Goal: Task Accomplishment & Management: Use online tool/utility

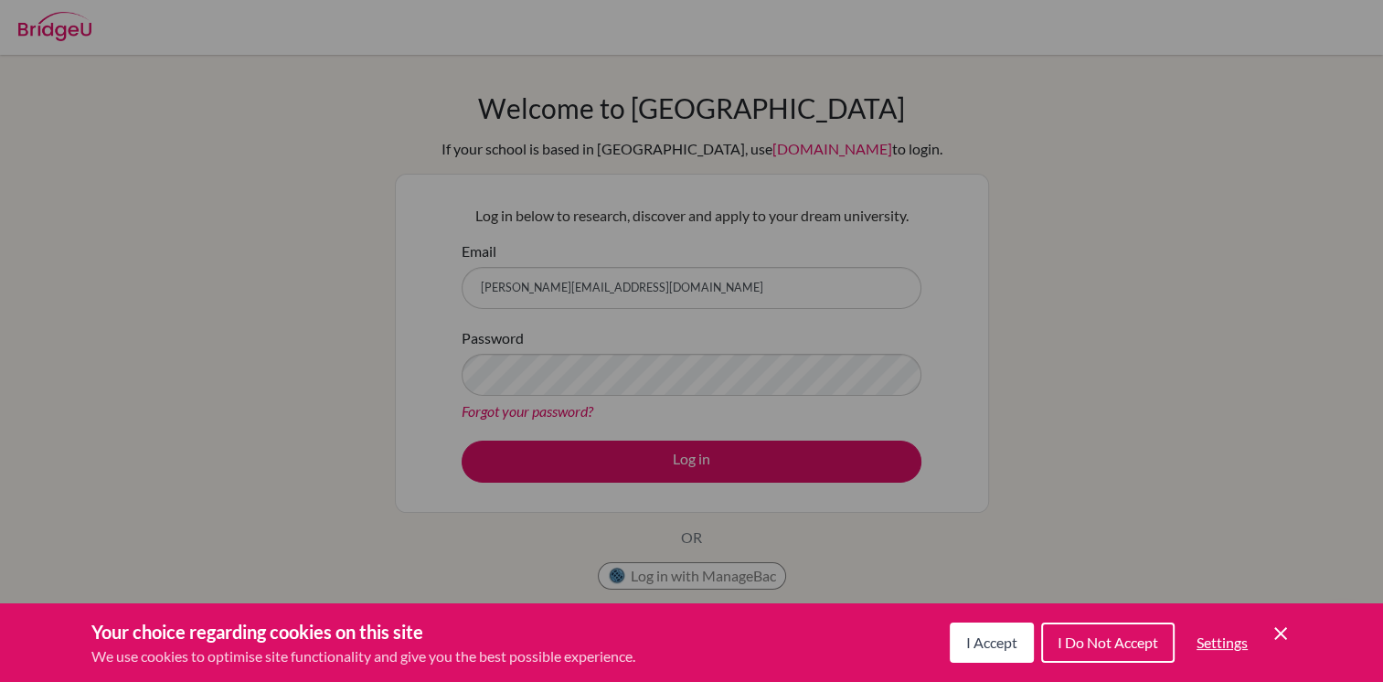
click at [996, 635] on span "I Accept" at bounding box center [991, 642] width 51 height 17
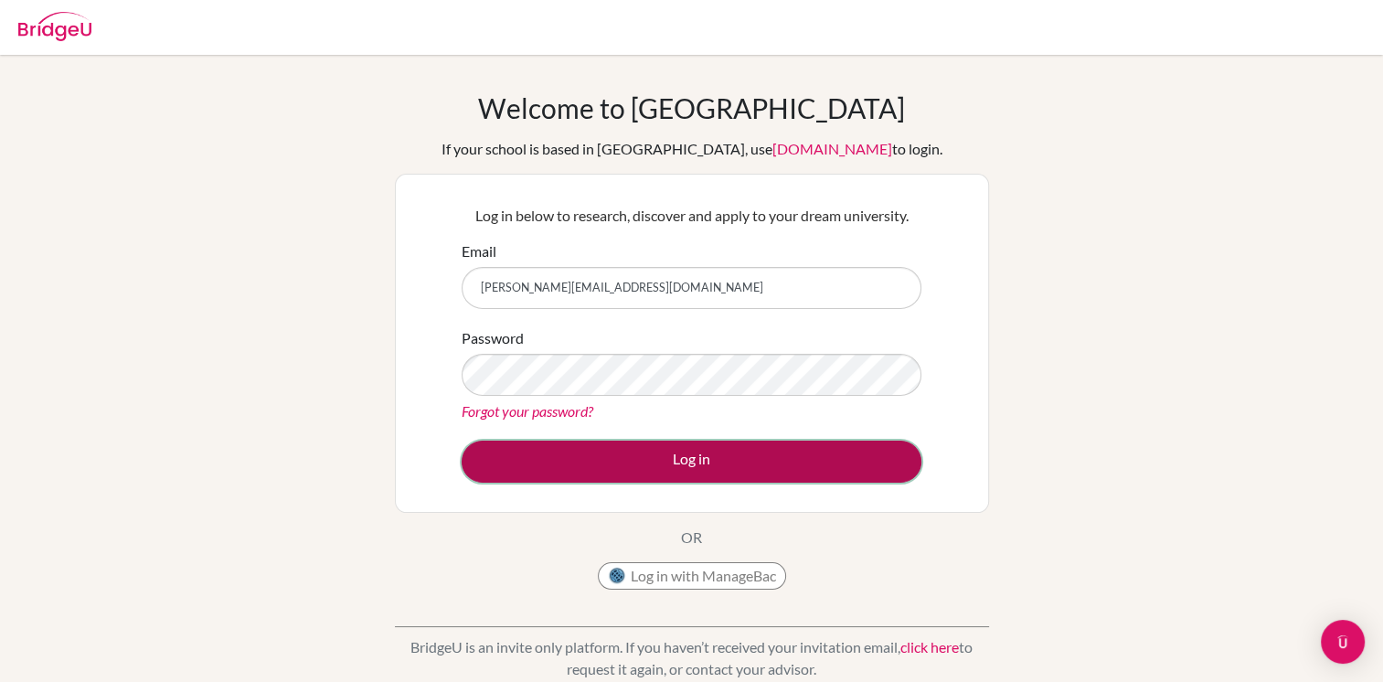
click at [736, 476] on button "Log in" at bounding box center [692, 462] width 460 height 42
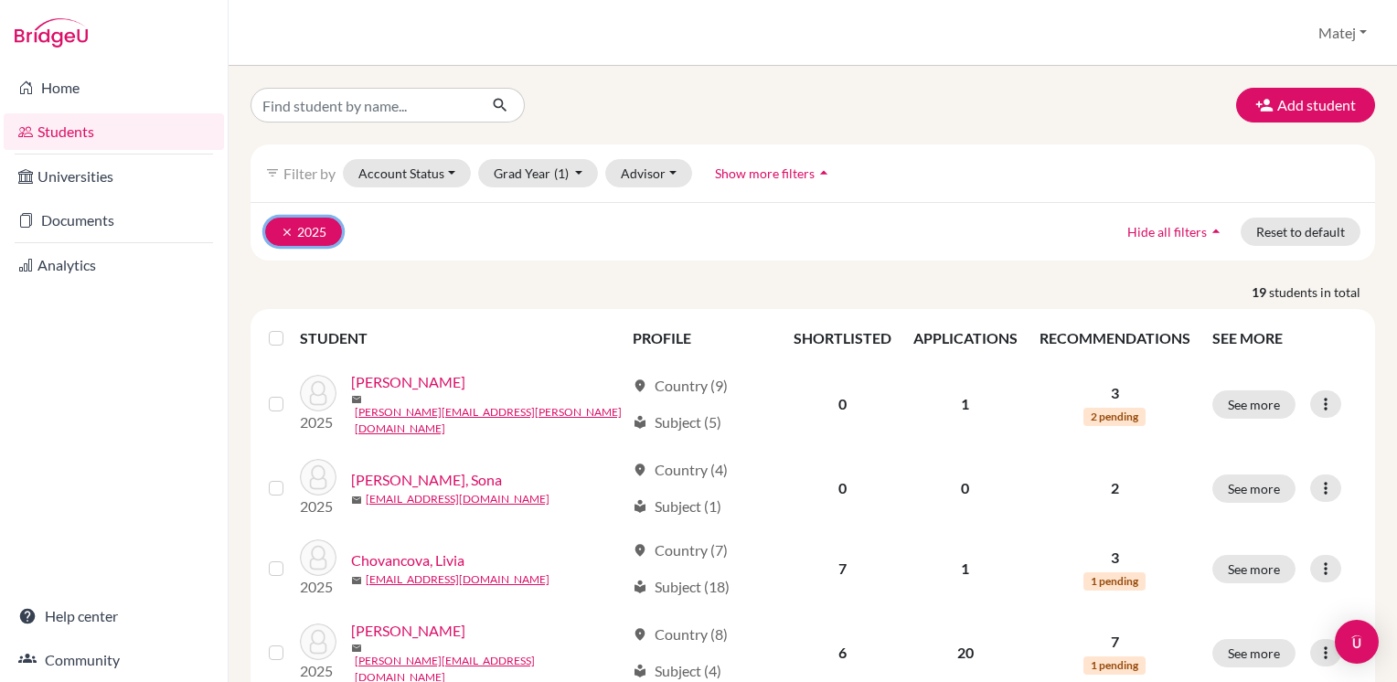
click at [282, 226] on icon "clear" at bounding box center [287, 232] width 13 height 13
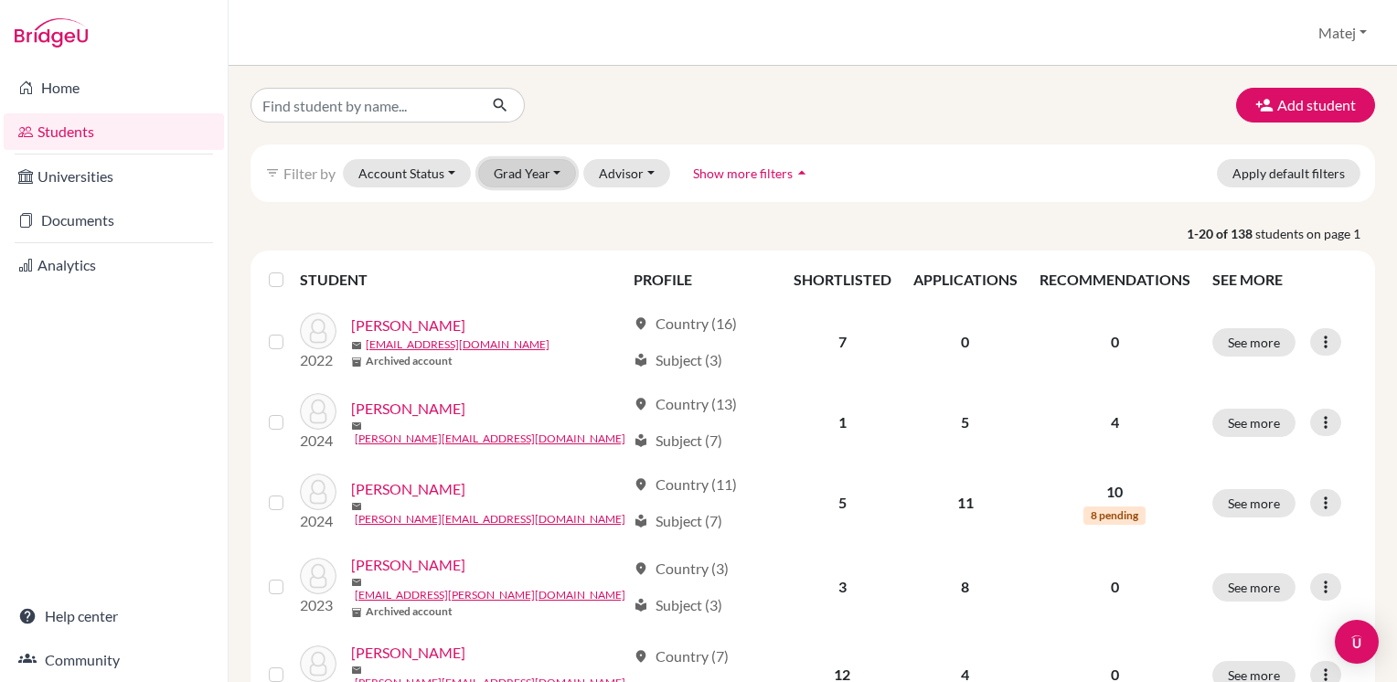
click at [552, 170] on button "Grad Year" at bounding box center [527, 173] width 99 height 28
click at [529, 208] on span "2025" at bounding box center [517, 212] width 33 height 22
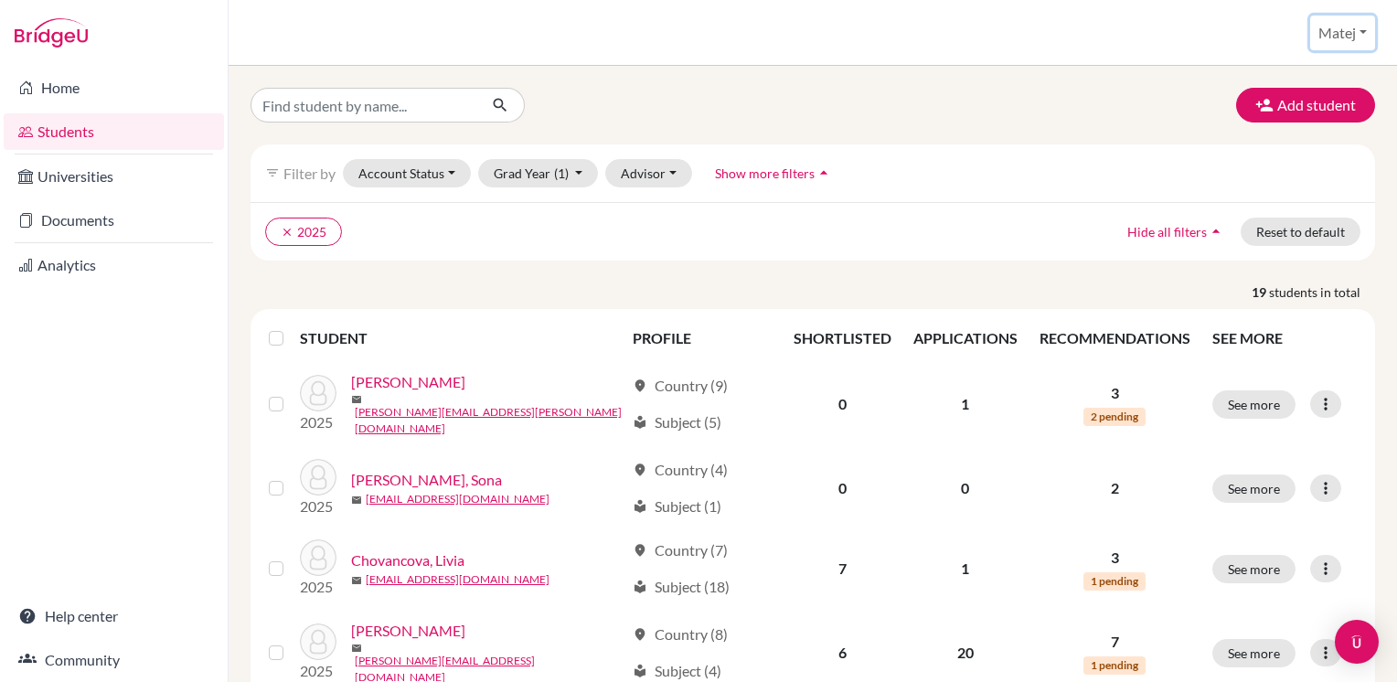
click at [1351, 29] on button "Matej" at bounding box center [1342, 33] width 65 height 35
click at [1284, 102] on link "School Settings" at bounding box center [1305, 103] width 144 height 29
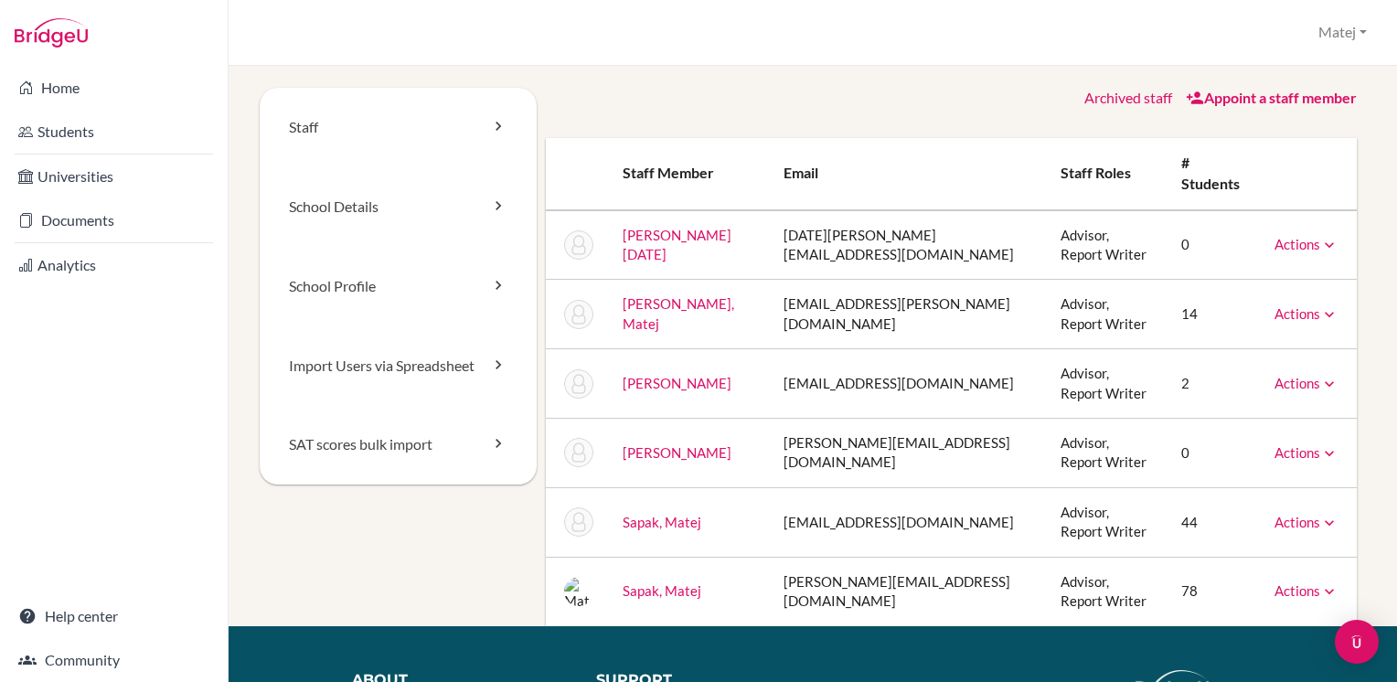
click at [1293, 375] on link "Actions" at bounding box center [1306, 383] width 64 height 16
click at [1046, 349] on td "Advisor, Report Writer" at bounding box center [1107, 383] width 122 height 69
click at [675, 375] on link "[PERSON_NAME]" at bounding box center [677, 383] width 109 height 16
click at [666, 295] on link "[PERSON_NAME], Matej" at bounding box center [679, 313] width 112 height 36
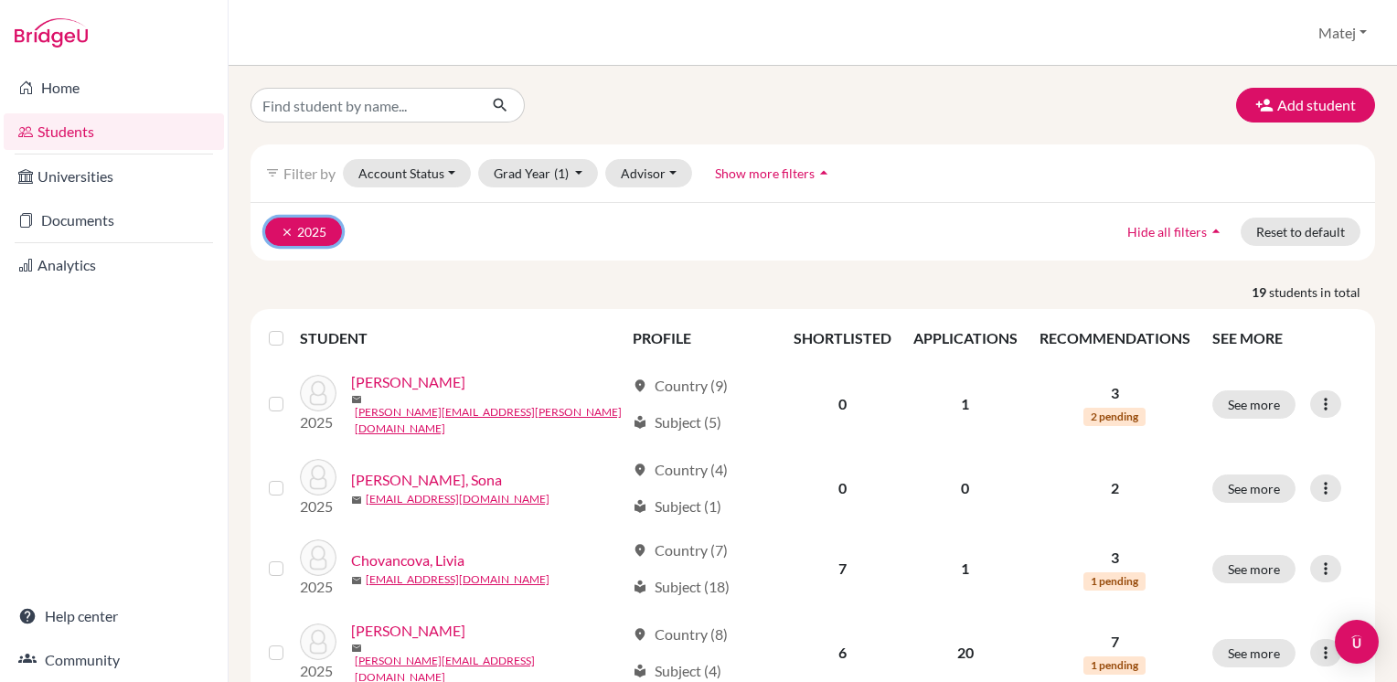
click at [281, 226] on icon "clear" at bounding box center [287, 232] width 13 height 13
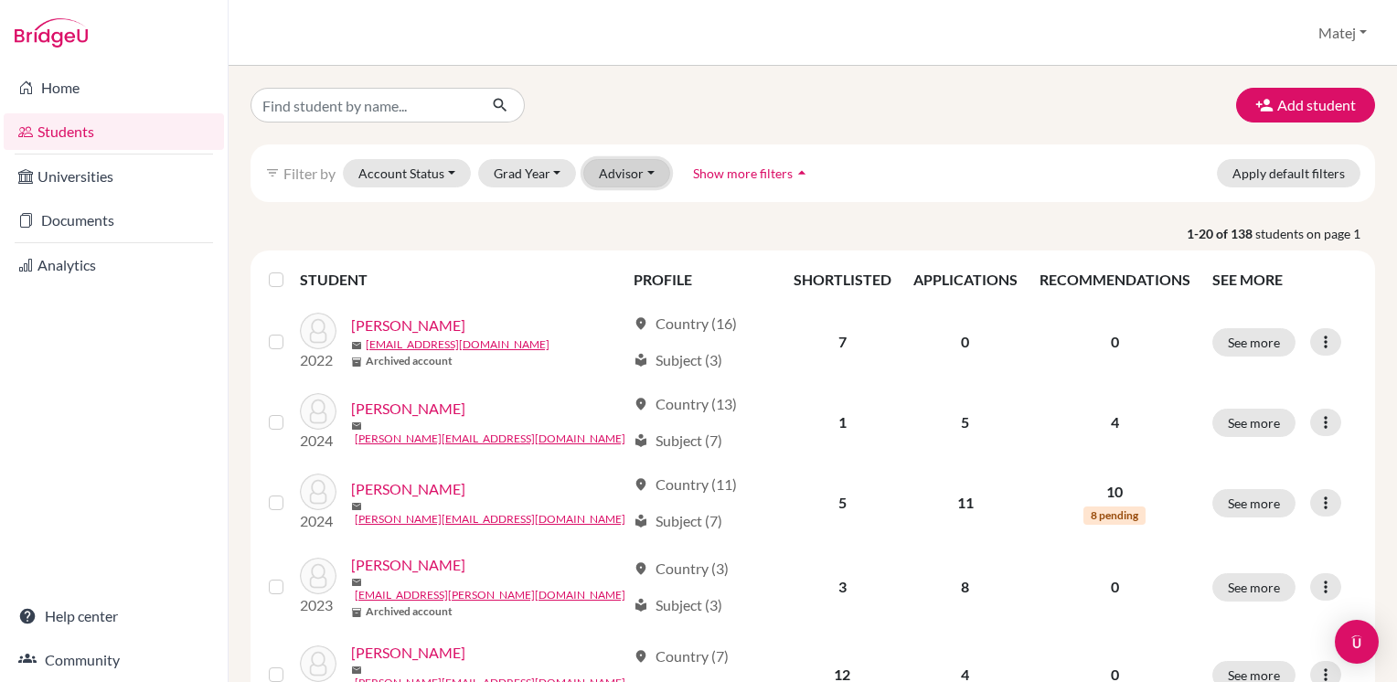
click at [641, 172] on button "Advisor" at bounding box center [626, 173] width 87 height 28
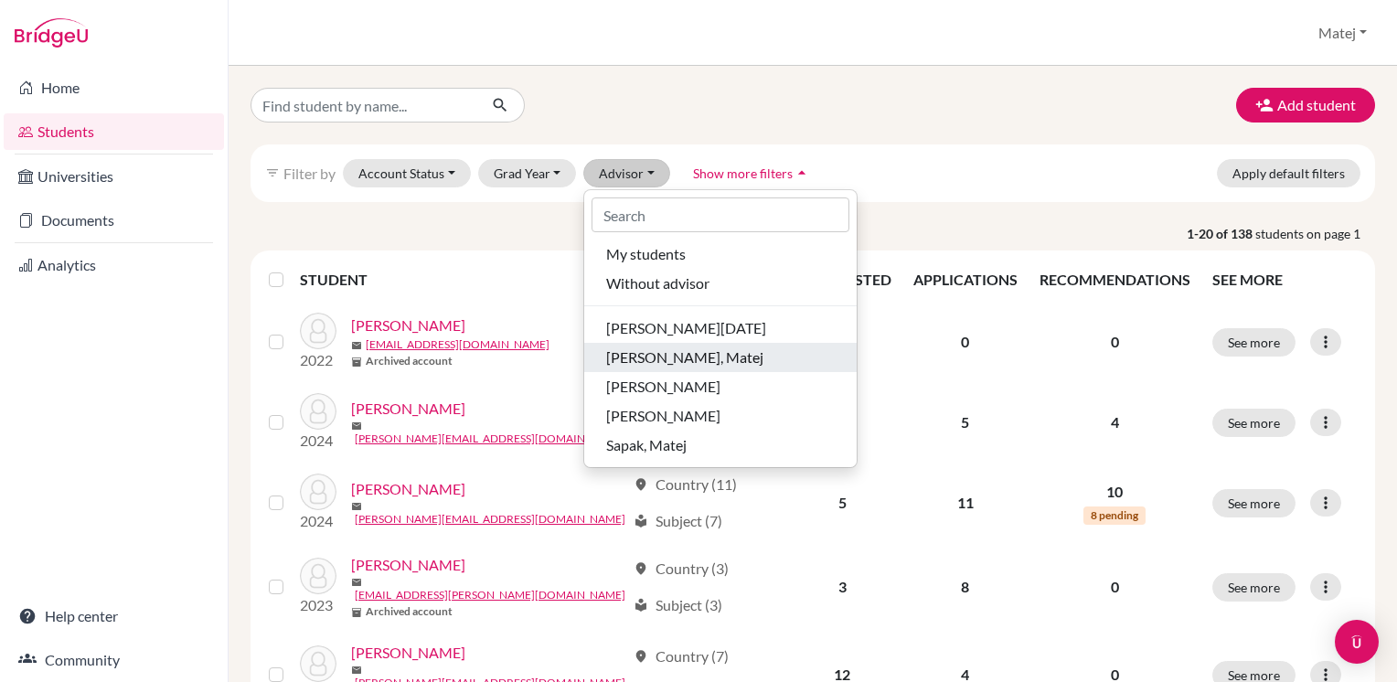
click at [662, 363] on span "[PERSON_NAME], Matej" at bounding box center [684, 357] width 157 height 22
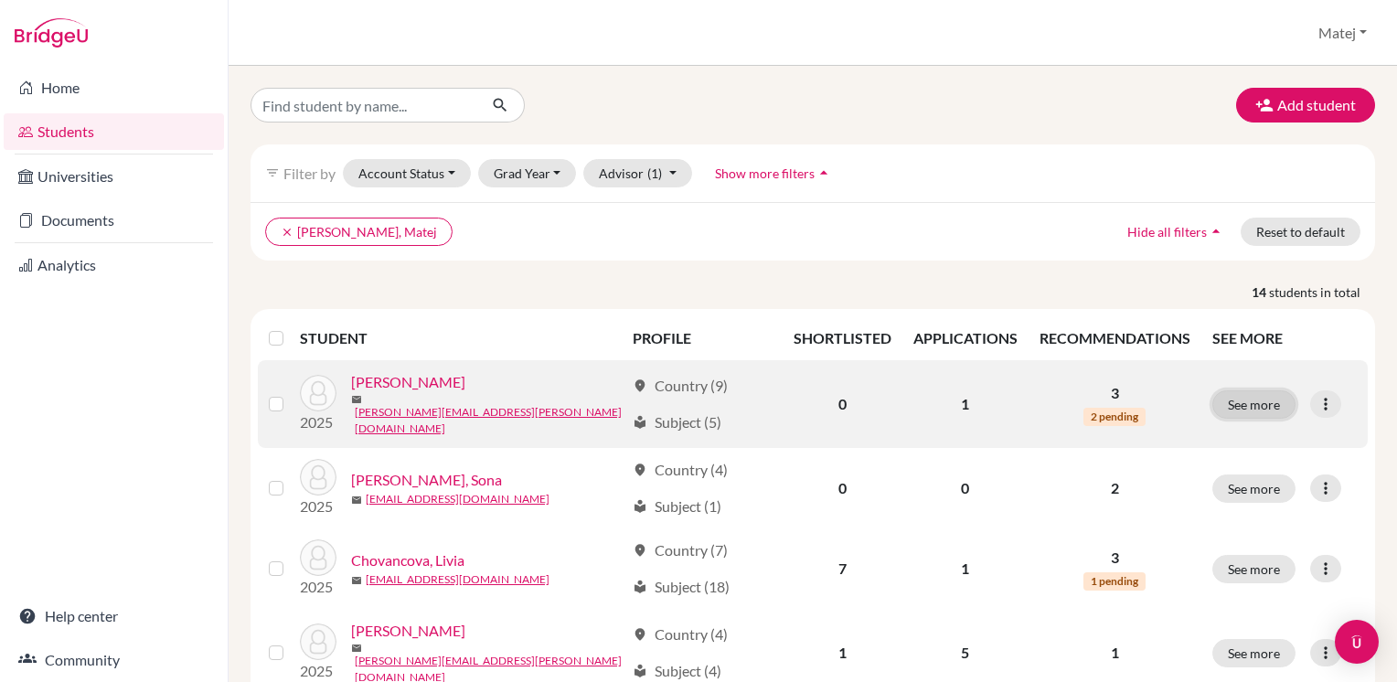
click at [1247, 405] on button "See more" at bounding box center [1253, 404] width 83 height 28
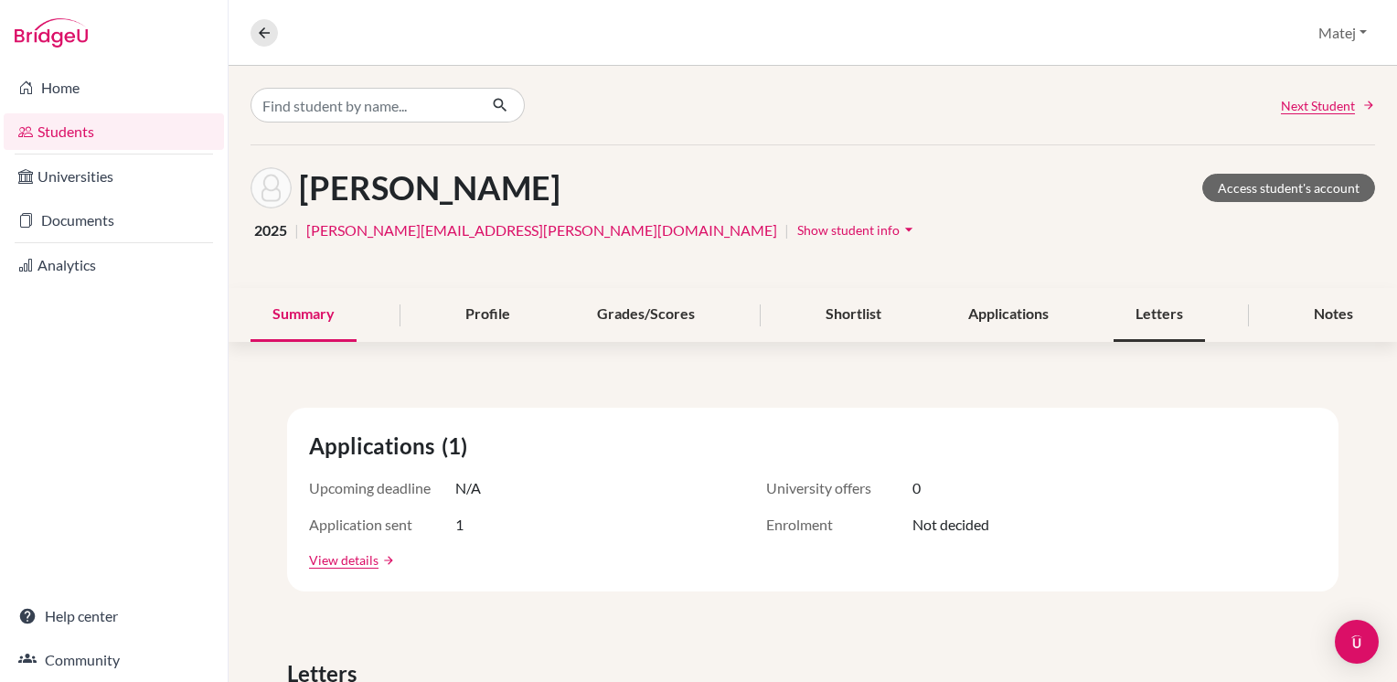
click at [1159, 317] on div "Letters" at bounding box center [1158, 315] width 91 height 54
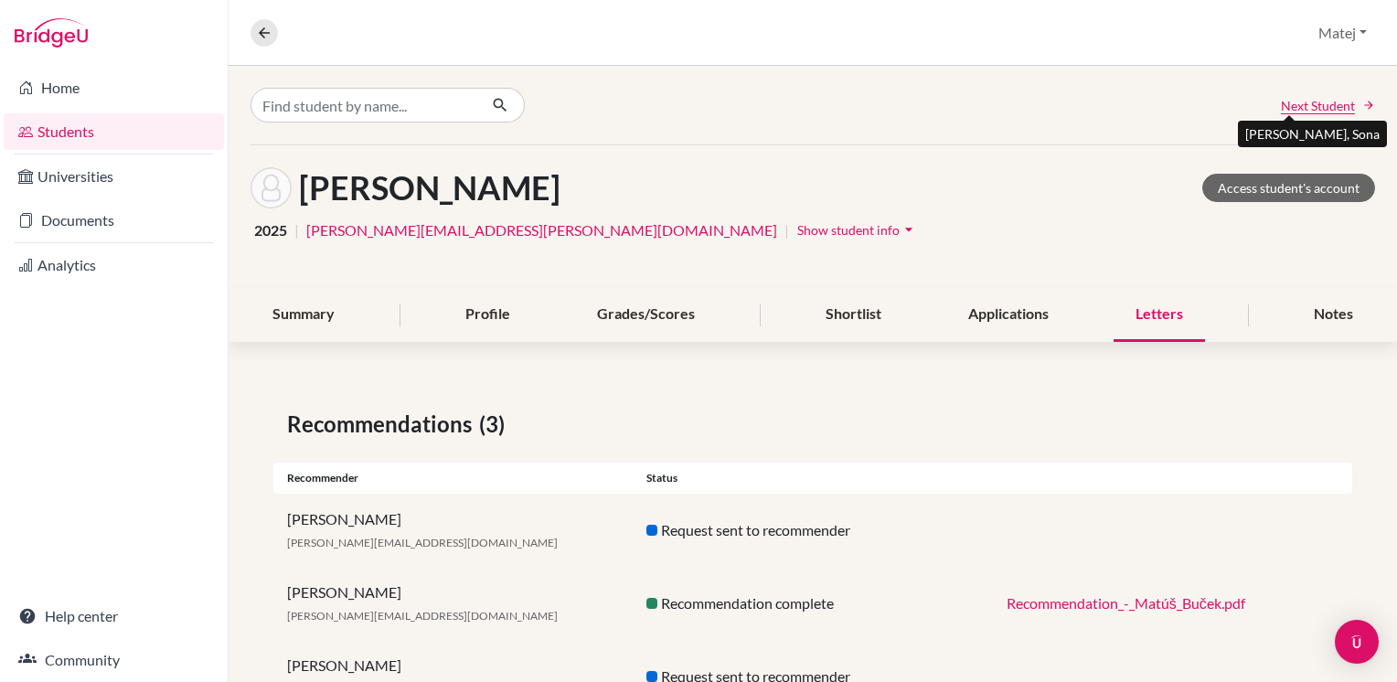
click at [1317, 106] on span "Next Student" at bounding box center [1318, 105] width 74 height 19
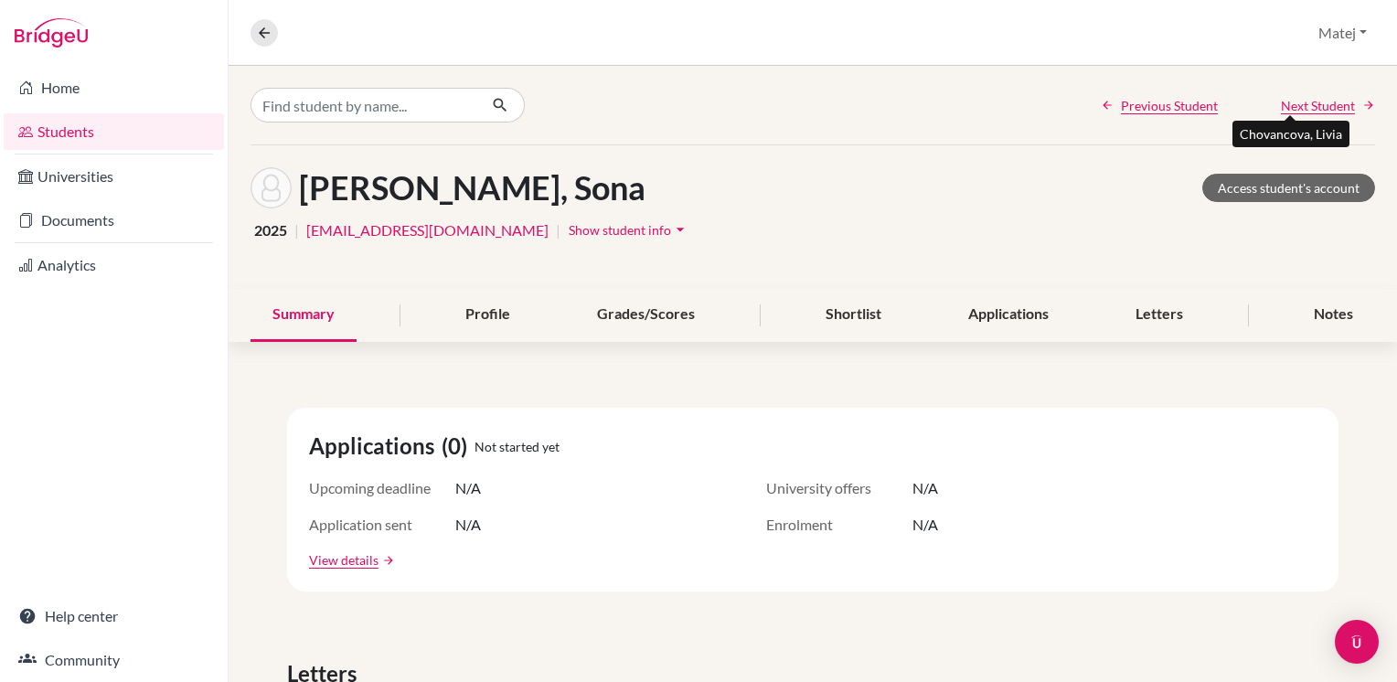
click at [1296, 108] on span "Next Student" at bounding box center [1318, 105] width 74 height 19
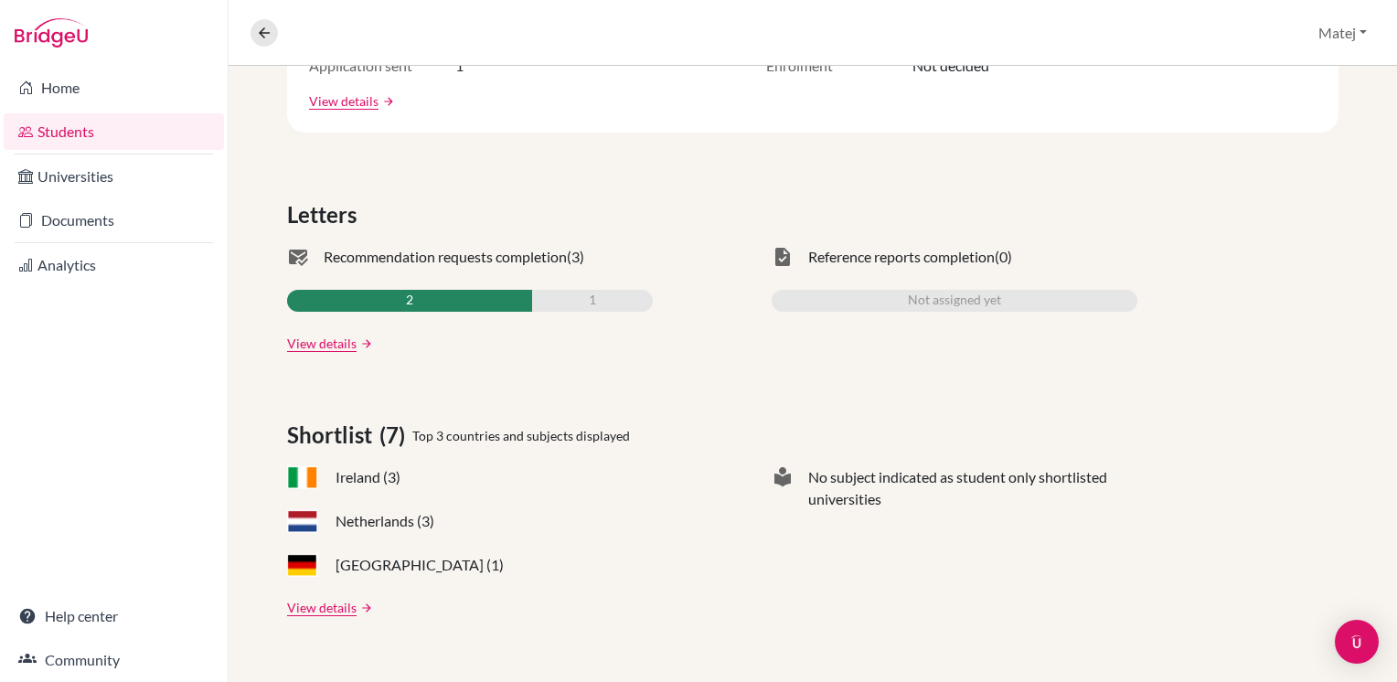
scroll to position [461, 0]
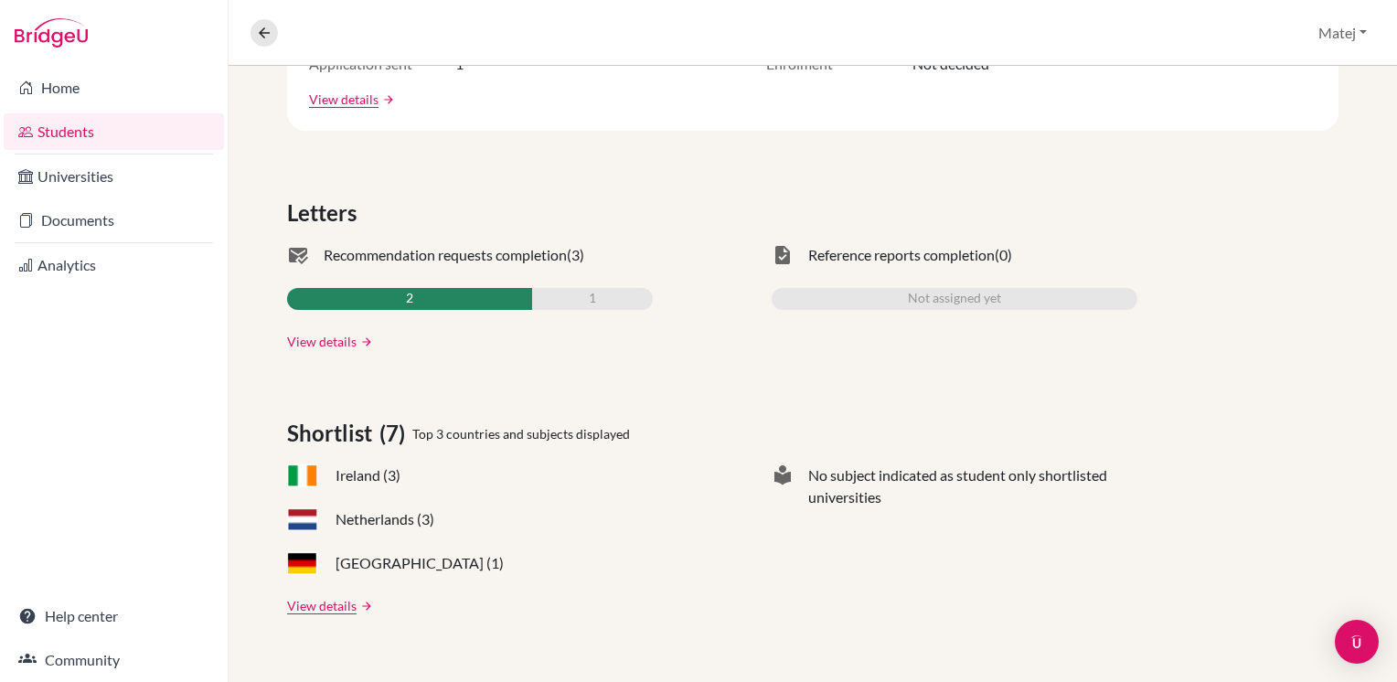
click at [303, 336] on link "View details" at bounding box center [321, 341] width 69 height 19
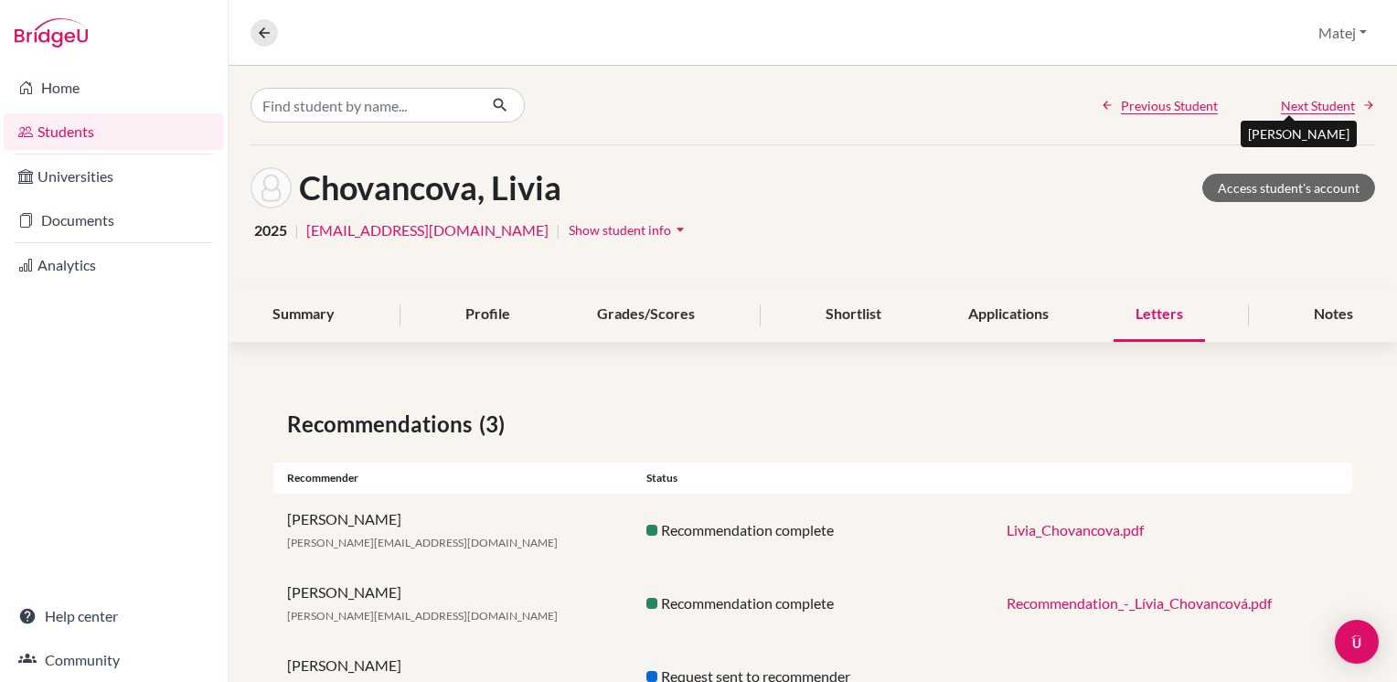
click at [1292, 108] on span "Next Student" at bounding box center [1318, 105] width 74 height 19
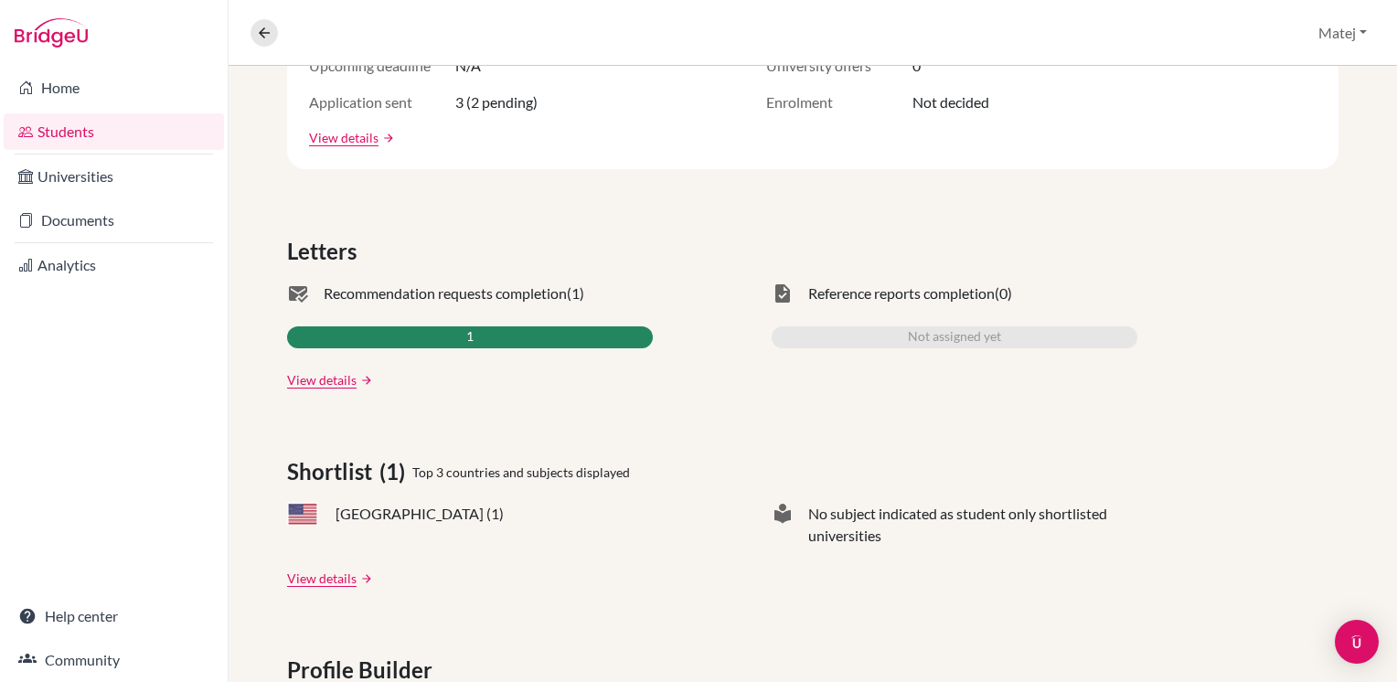
scroll to position [439, 0]
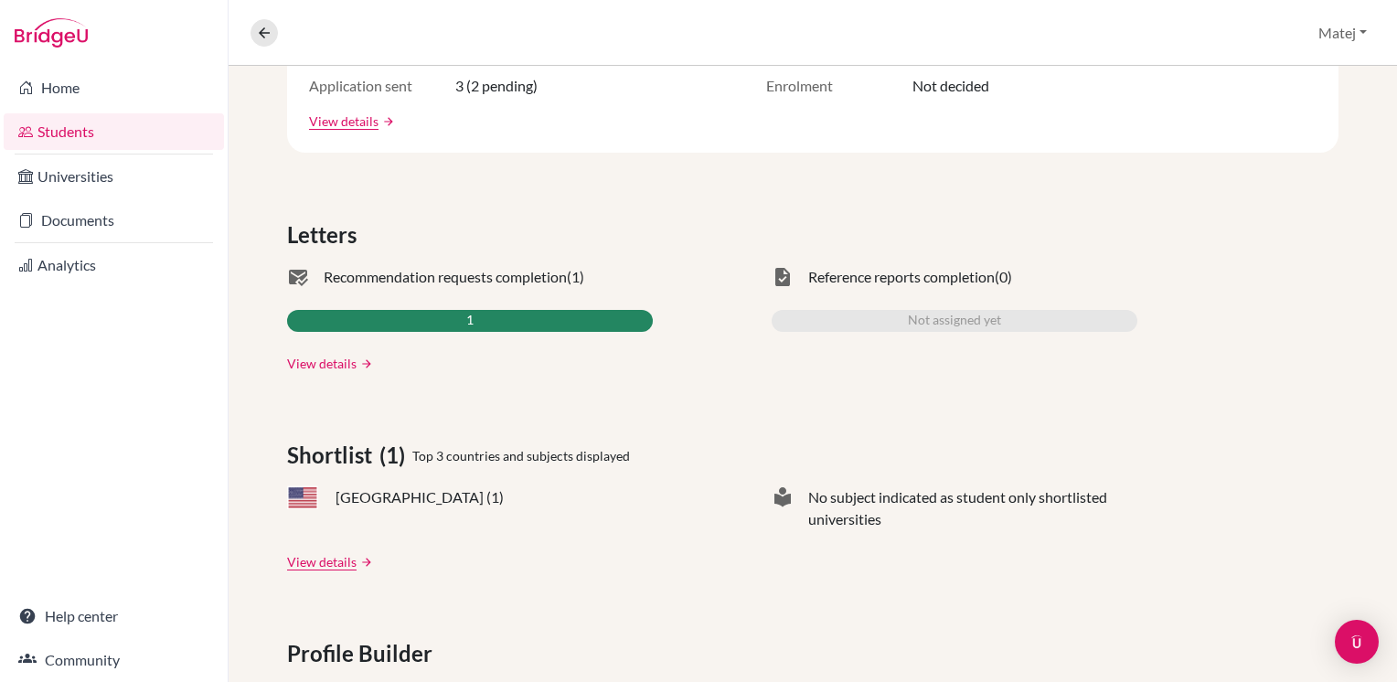
click at [325, 358] on link "View details" at bounding box center [321, 363] width 69 height 19
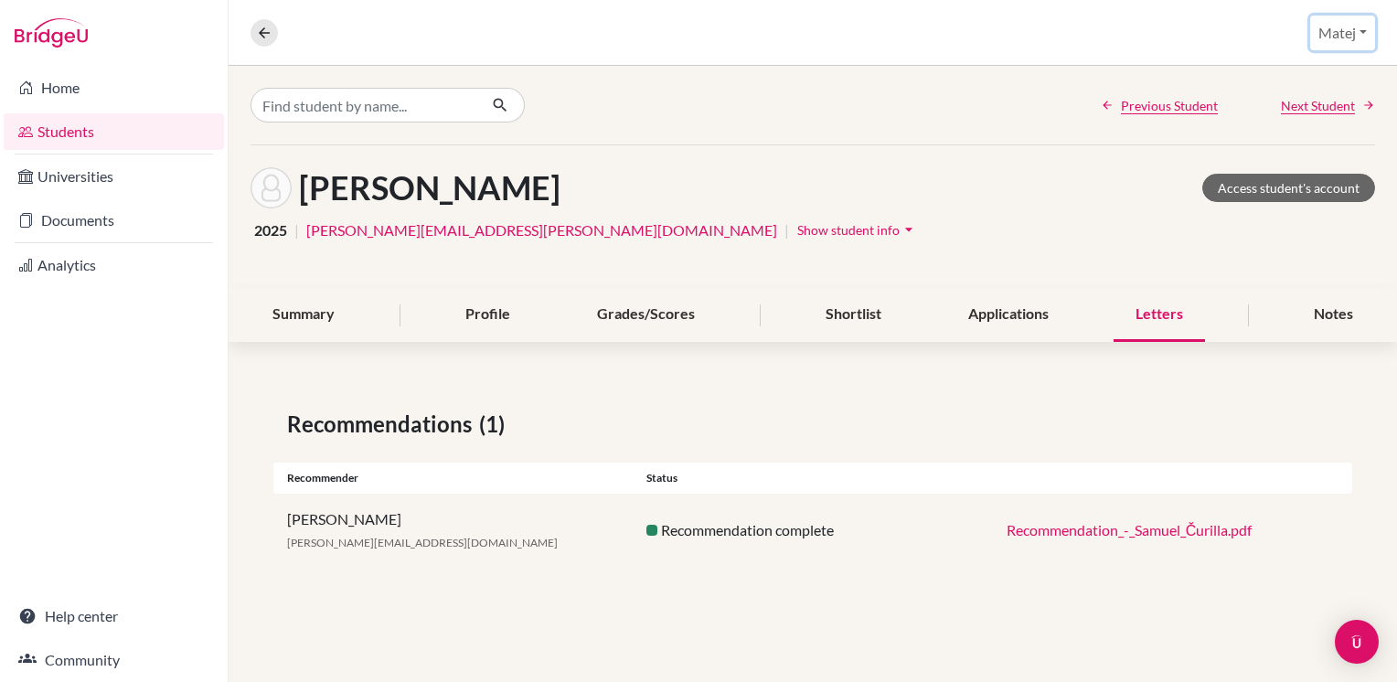
click at [1337, 38] on button "Matej" at bounding box center [1342, 33] width 65 height 35
click at [86, 122] on link "Students" at bounding box center [114, 131] width 220 height 37
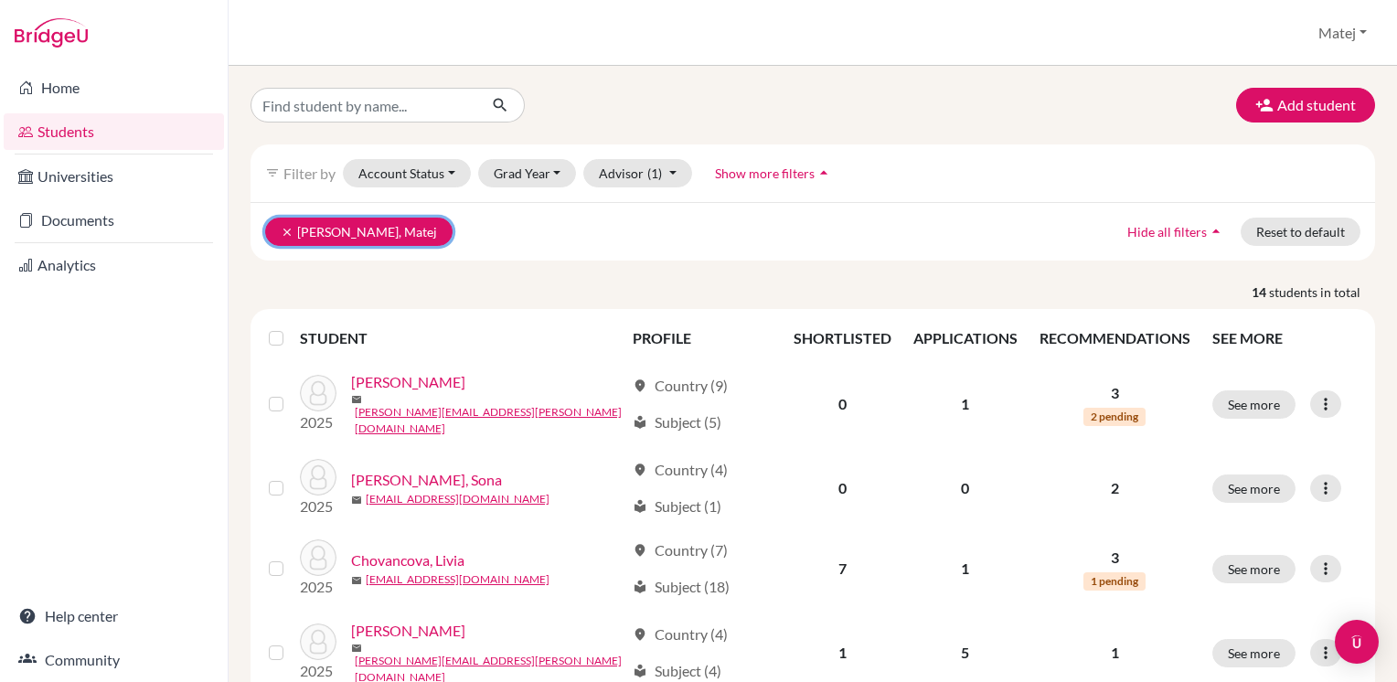
click at [284, 229] on icon "clear" at bounding box center [287, 232] width 13 height 13
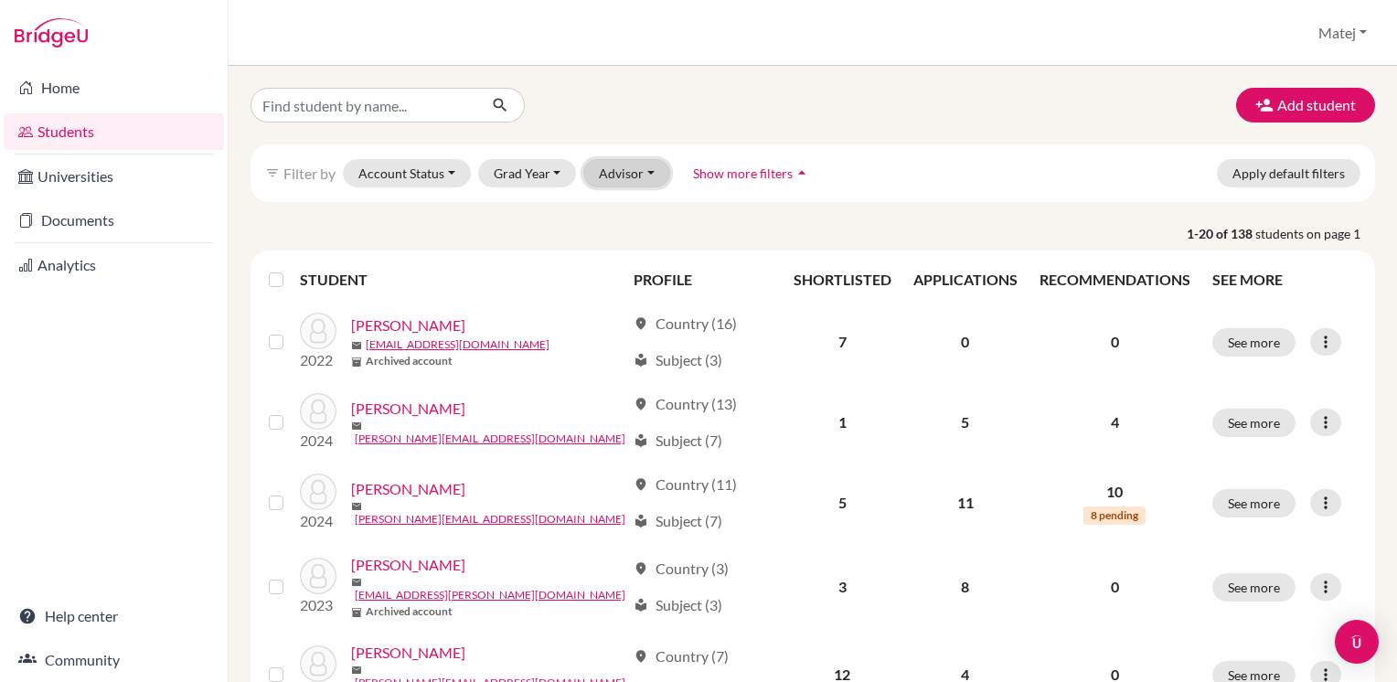
click at [623, 172] on button "Advisor" at bounding box center [626, 173] width 87 height 28
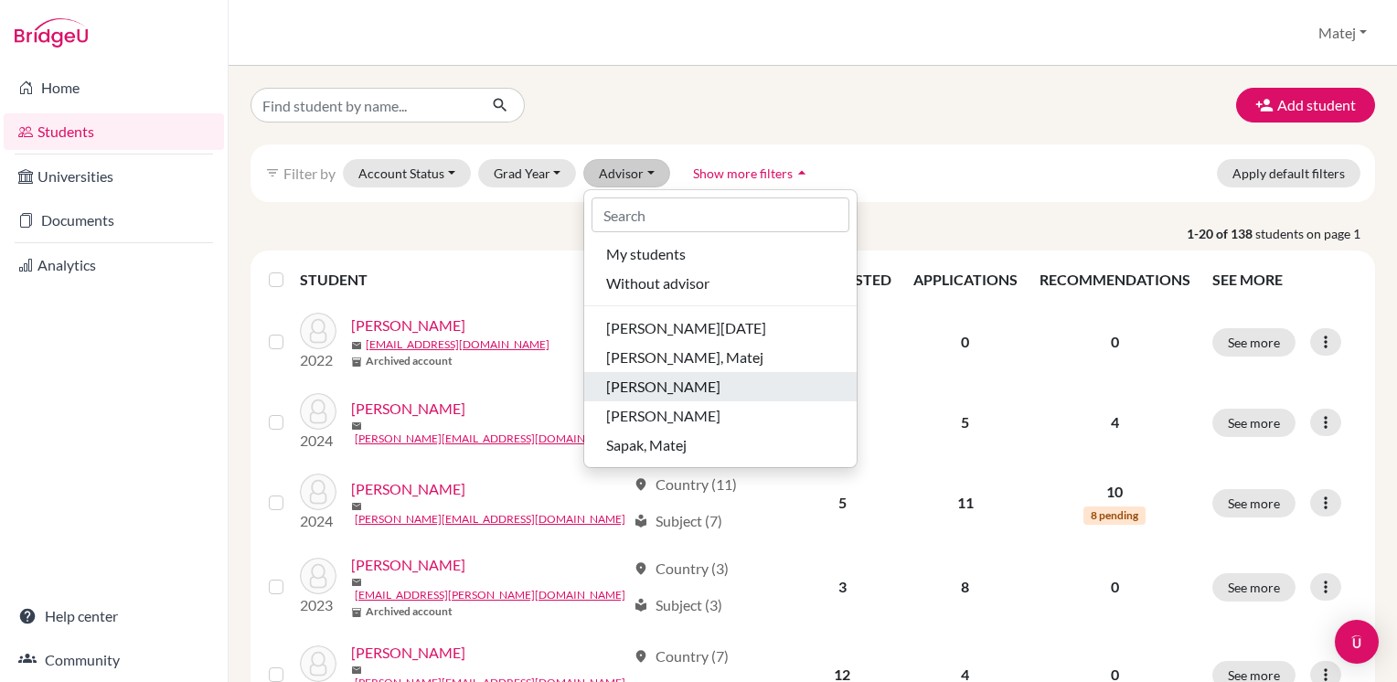
click at [680, 384] on span "[PERSON_NAME]" at bounding box center [663, 387] width 114 height 22
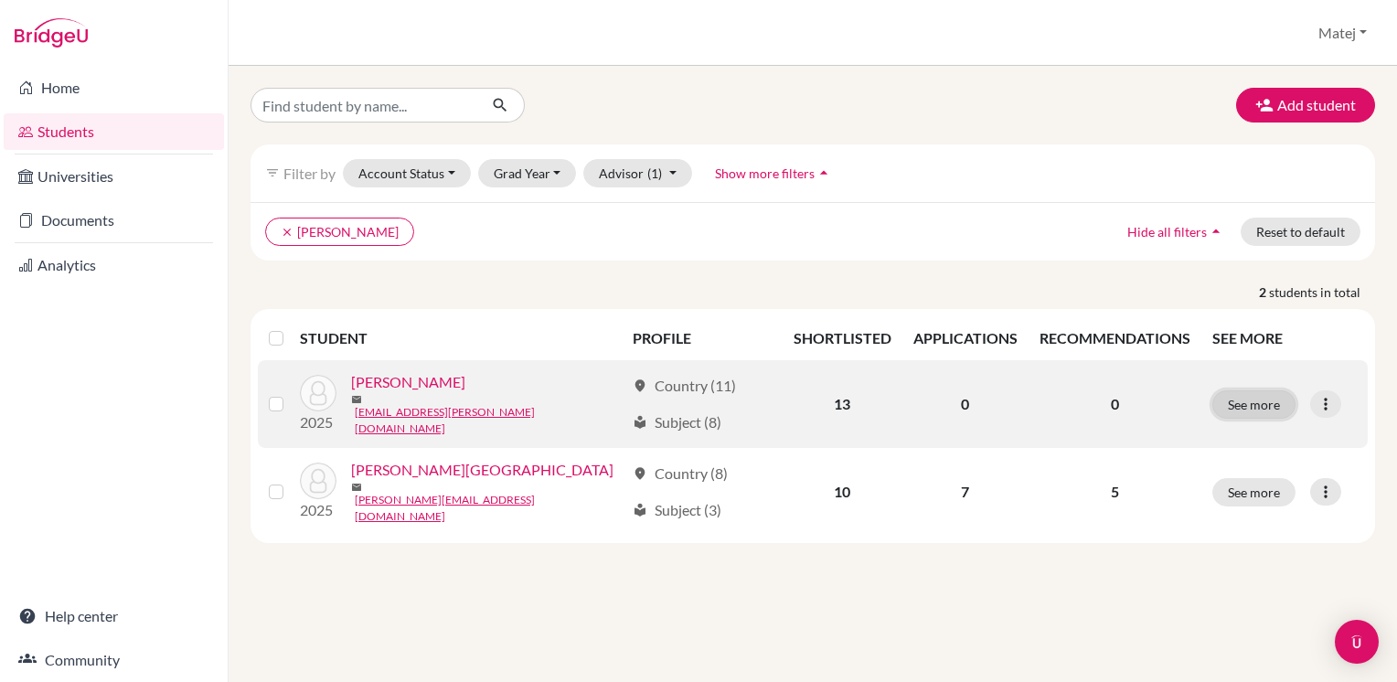
click at [1259, 397] on button "See more" at bounding box center [1253, 404] width 83 height 28
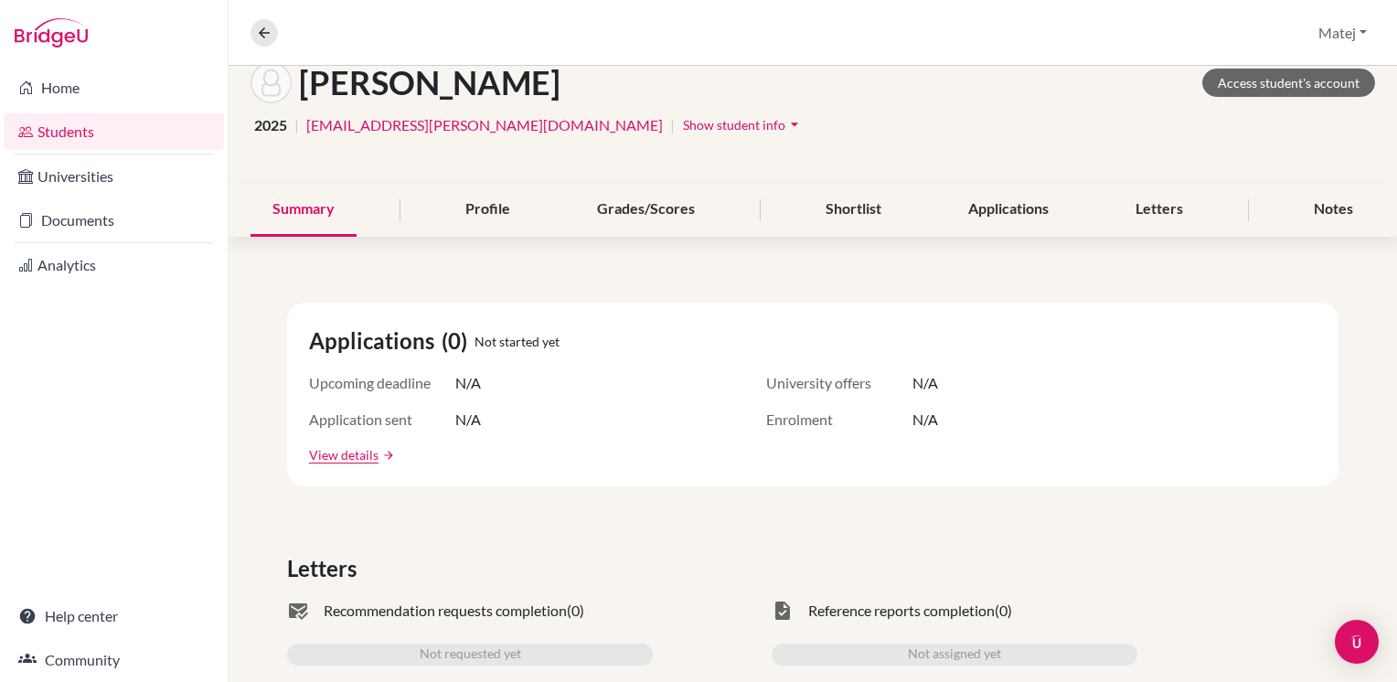
scroll to position [69, 0]
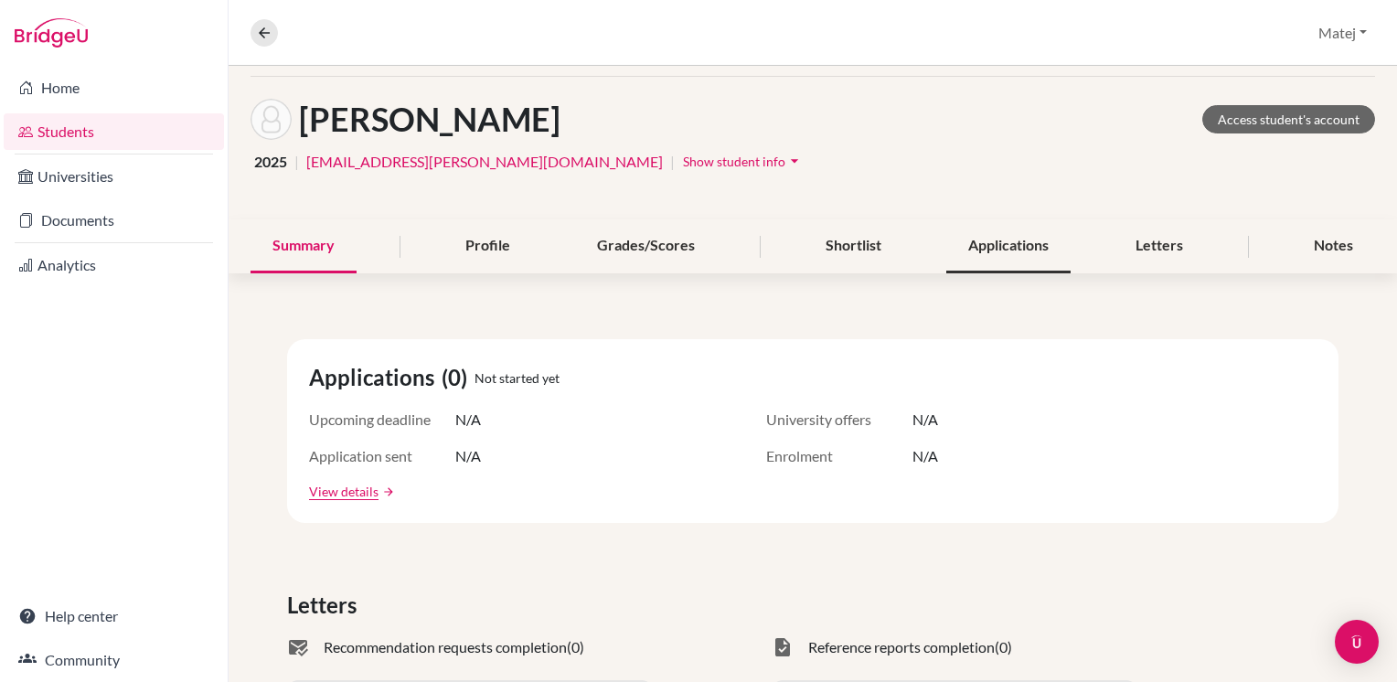
click at [998, 251] on div "Applications" at bounding box center [1008, 246] width 124 height 54
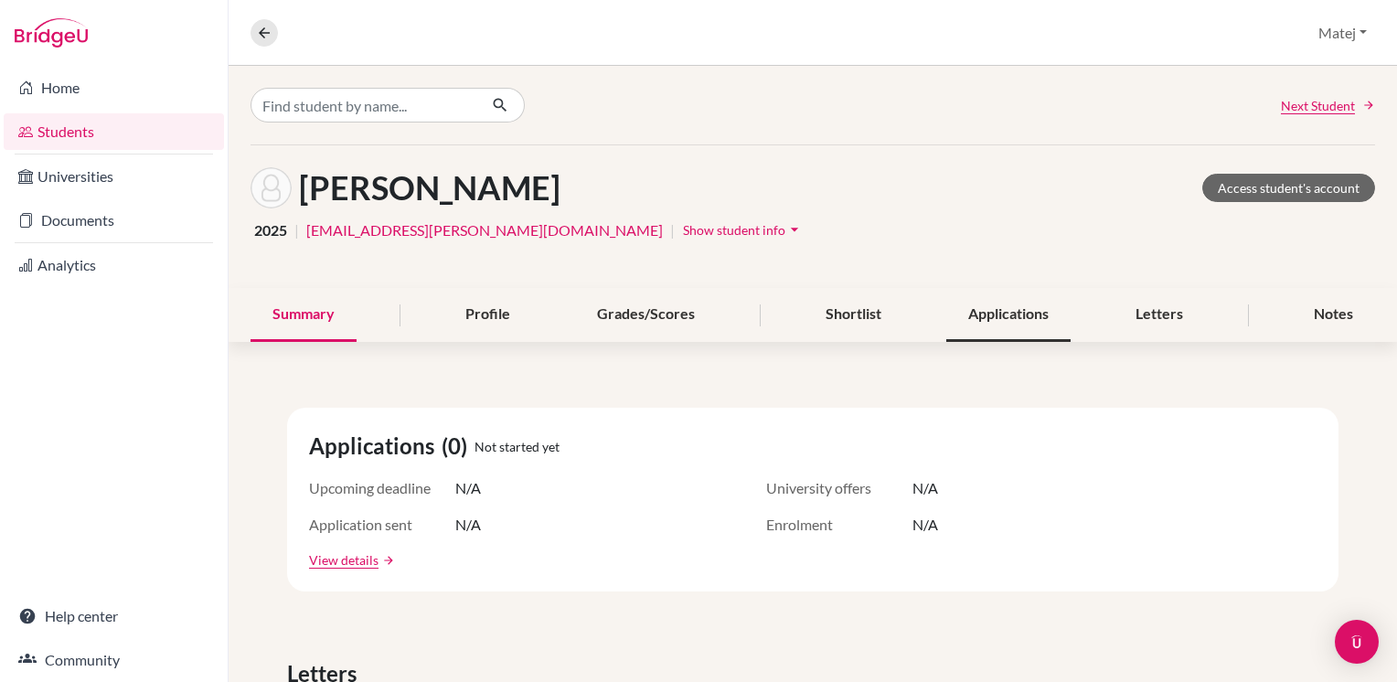
click at [1005, 327] on div "Applications" at bounding box center [1008, 315] width 124 height 54
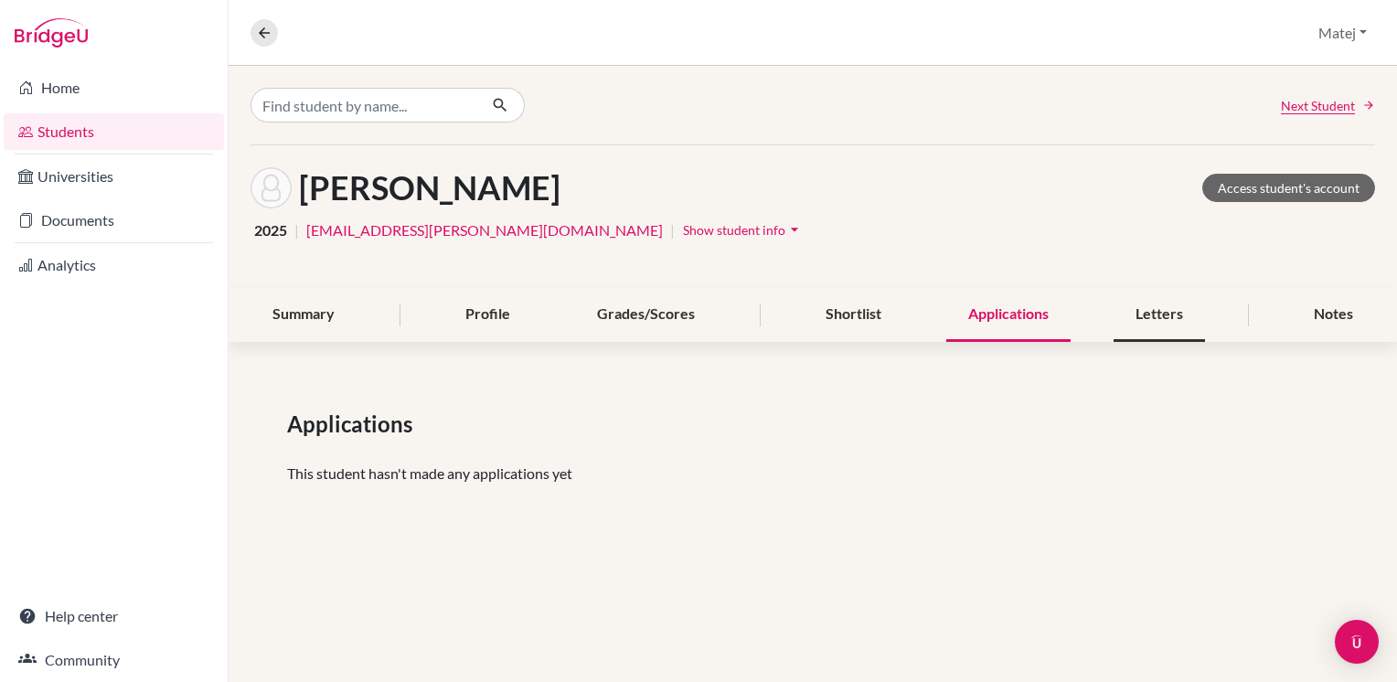
click at [1164, 314] on div "Letters" at bounding box center [1158, 315] width 91 height 54
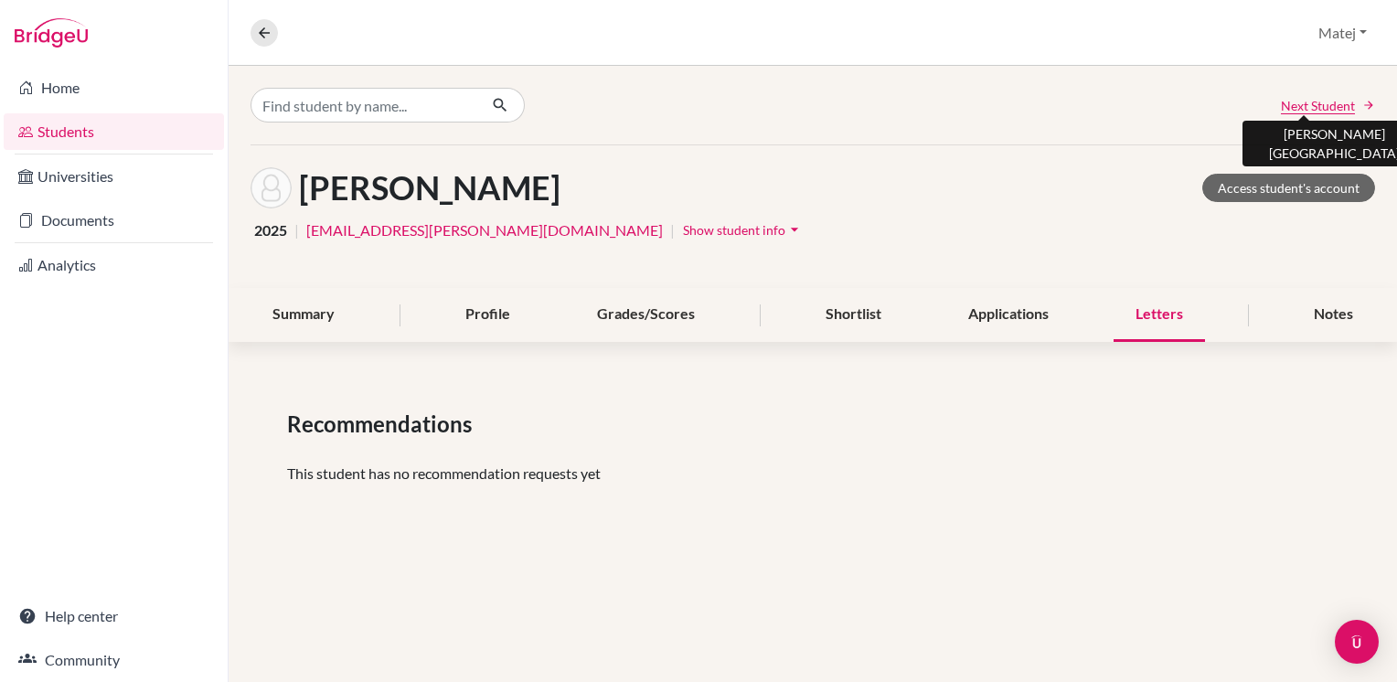
click at [1327, 104] on span "Next Student" at bounding box center [1318, 105] width 74 height 19
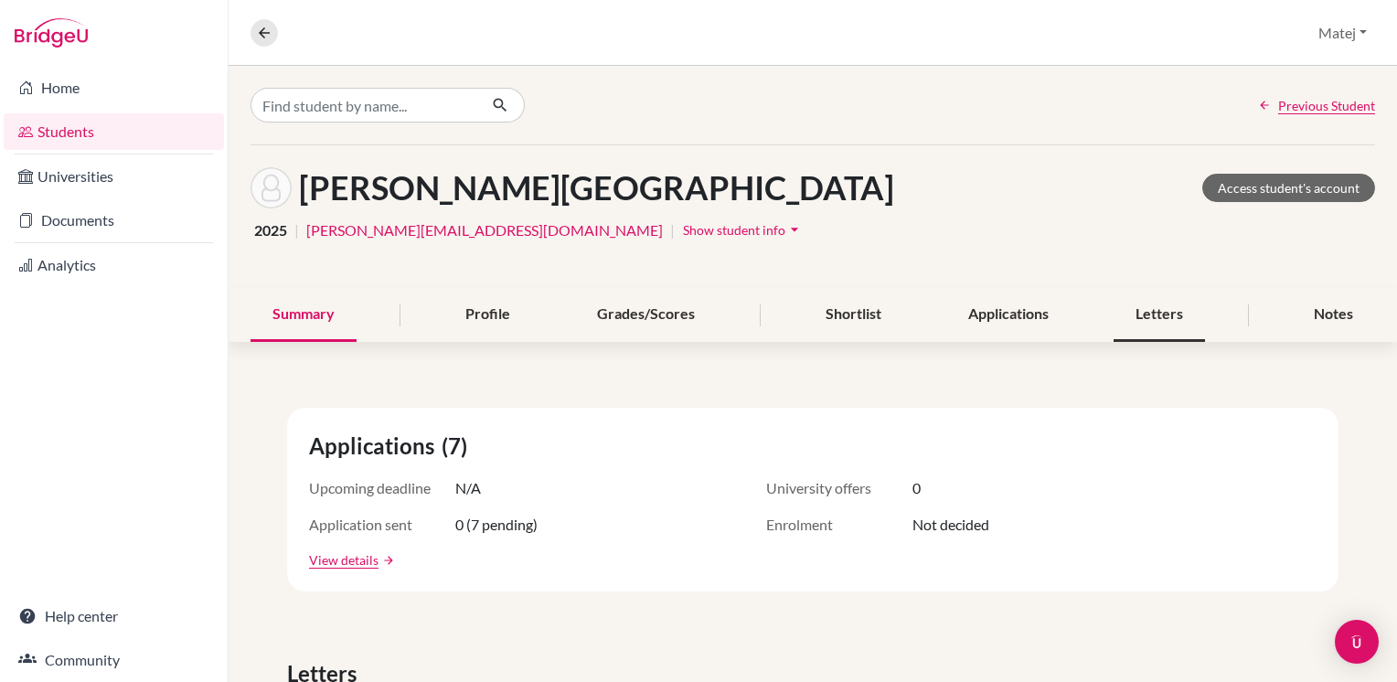
click at [1146, 325] on div "Letters" at bounding box center [1158, 315] width 91 height 54
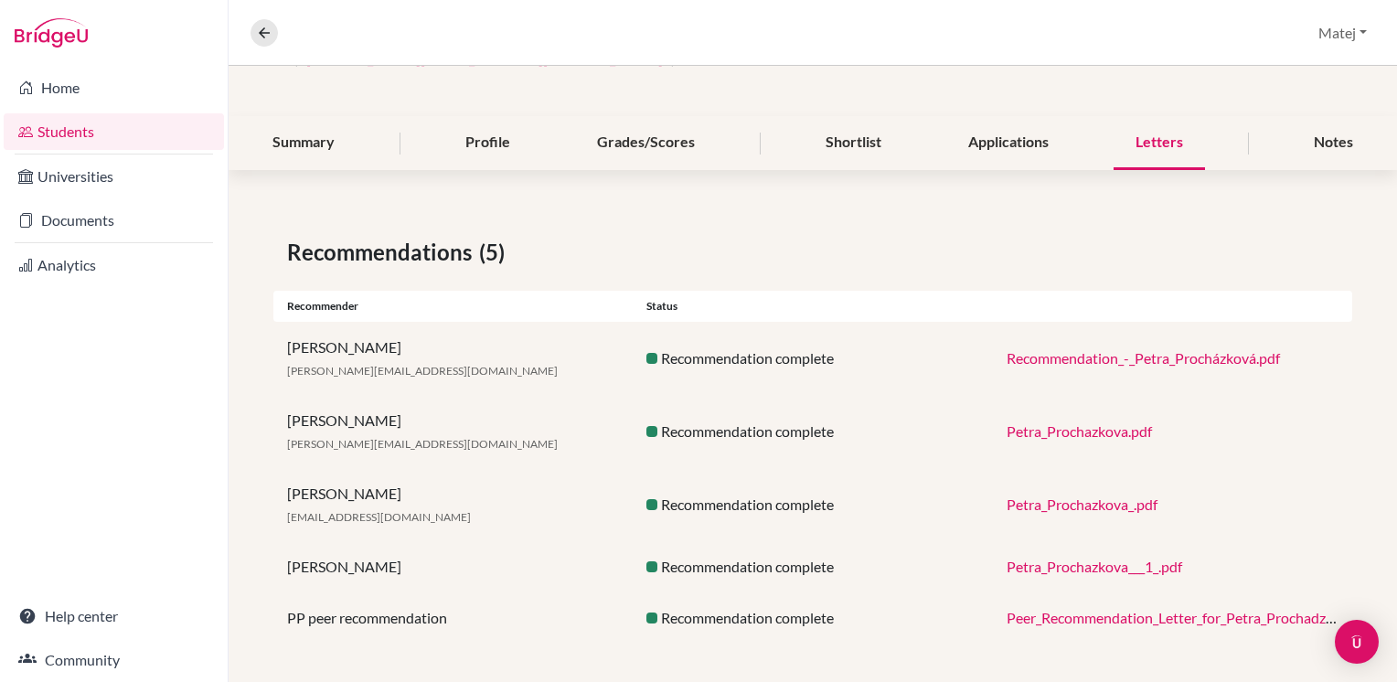
scroll to position [176, 0]
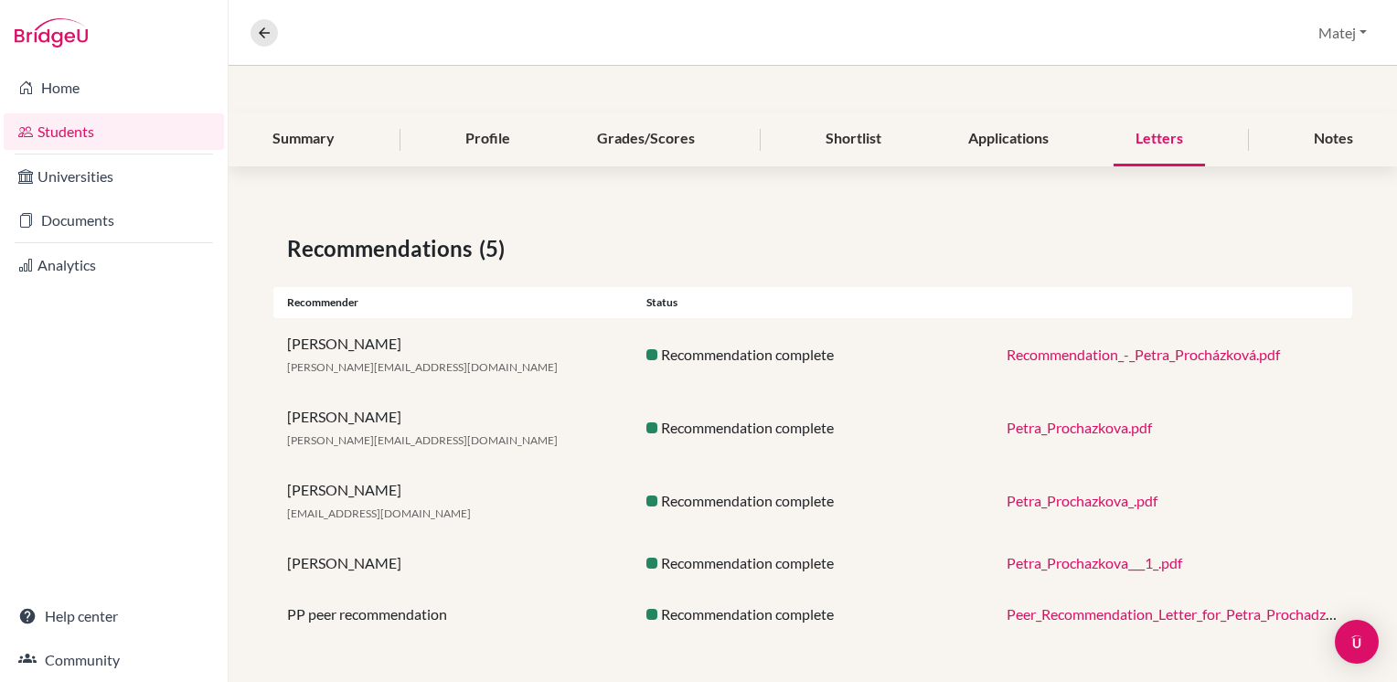
click at [1124, 613] on link "Peer_Recommendation_Letter_for_Petra_Prochadzkova.pdf" at bounding box center [1193, 613] width 373 height 17
